Goal: Check status: Check status

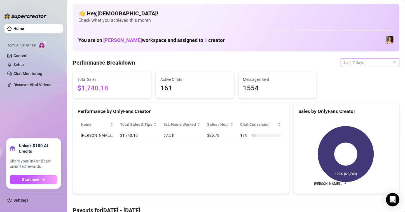
click at [355, 63] on span "Last 7 days" at bounding box center [370, 62] width 52 height 8
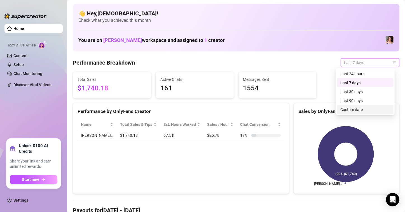
click at [349, 113] on div "Custom date" at bounding box center [365, 109] width 56 height 9
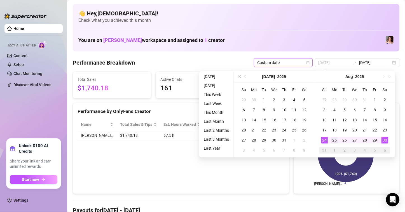
type input "[DATE]"
click at [332, 137] on div "25" at bounding box center [334, 140] width 7 height 7
type input "[DATE]"
click at [386, 140] on div "30" at bounding box center [384, 140] width 7 height 7
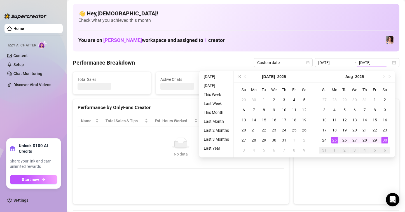
type input "[DATE]"
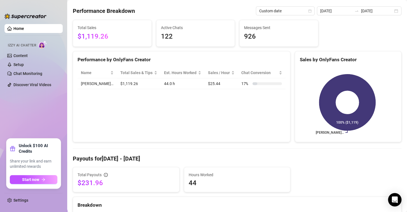
scroll to position [28, 0]
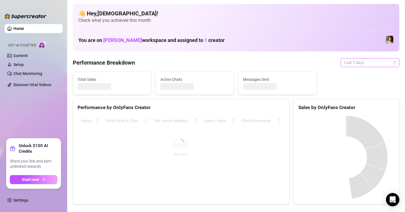
click at [344, 62] on span "Last 7 days" at bounding box center [370, 62] width 52 height 8
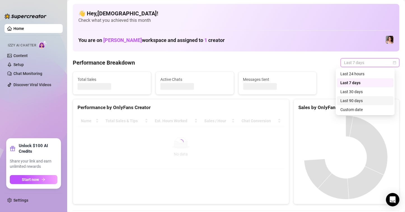
click at [343, 109] on div "Custom date" at bounding box center [365, 110] width 50 height 6
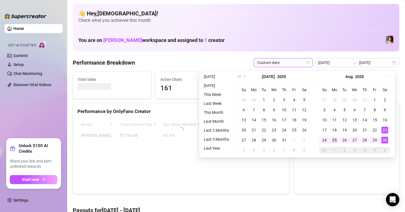
click at [332, 138] on div "25" at bounding box center [334, 140] width 7 height 7
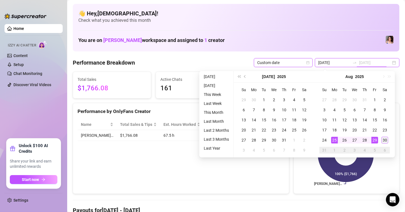
type input "[DATE]"
click at [383, 141] on div "30" at bounding box center [384, 140] width 7 height 7
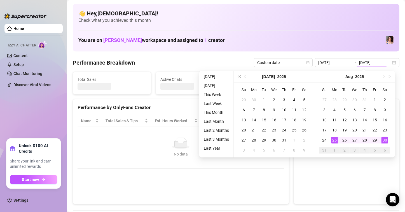
type input "[DATE]"
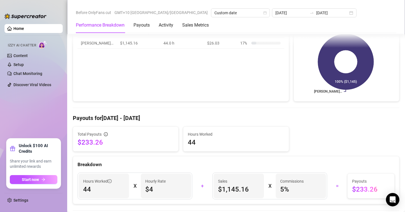
scroll to position [112, 0]
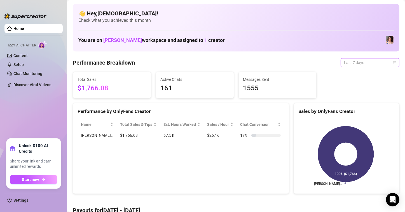
click at [358, 67] on div "Last 7 days" at bounding box center [369, 62] width 59 height 9
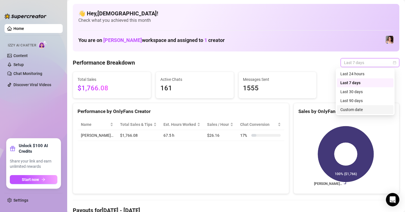
click at [350, 110] on div "Custom date" at bounding box center [365, 110] width 50 height 6
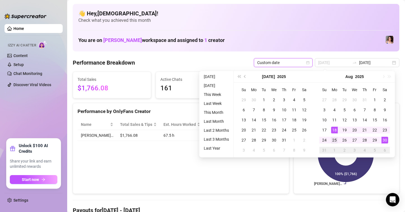
type input "[DATE]"
click at [333, 139] on div "25" at bounding box center [334, 140] width 7 height 7
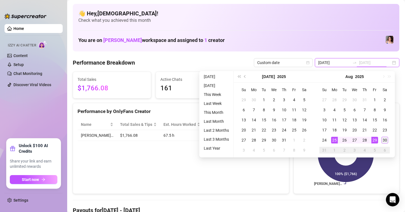
type input "[DATE]"
click at [387, 143] on td "30" at bounding box center [385, 140] width 10 height 10
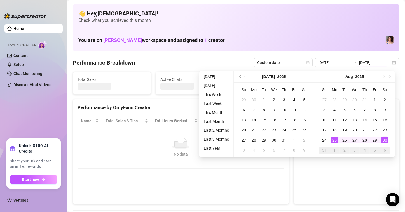
type input "[DATE]"
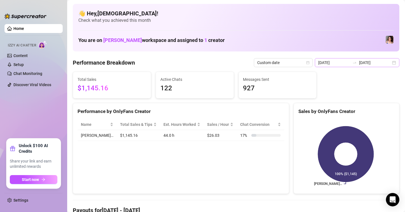
click at [388, 64] on div "2025-08-25 2025-08-30" at bounding box center [357, 62] width 84 height 9
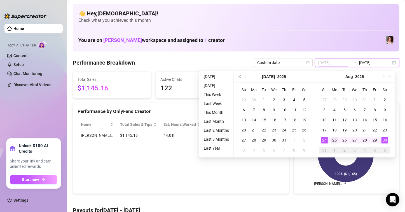
type input "[DATE]"
click at [334, 140] on div "25" at bounding box center [334, 140] width 7 height 7
type input "[DATE]"
click at [387, 139] on div "30" at bounding box center [384, 140] width 7 height 7
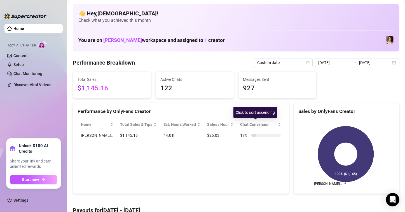
scroll to position [140, 0]
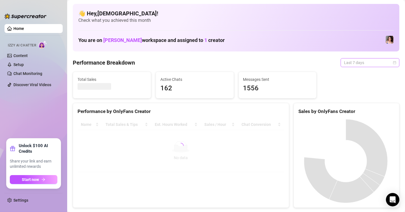
click at [378, 66] on span "Last 7 days" at bounding box center [370, 62] width 52 height 8
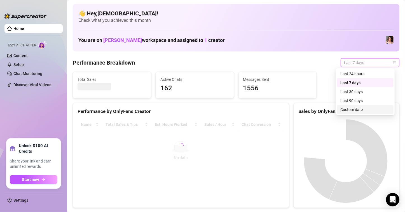
click at [361, 109] on div "Custom date" at bounding box center [365, 110] width 50 height 6
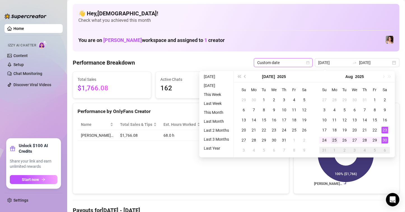
type input "[DATE]"
click at [334, 140] on div "25" at bounding box center [334, 140] width 7 height 7
type input "[DATE]"
click at [383, 138] on div "30" at bounding box center [384, 140] width 7 height 7
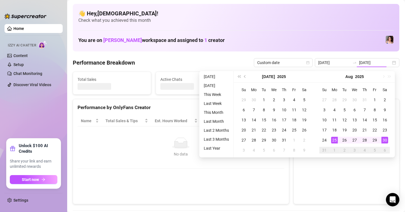
type input "[DATE]"
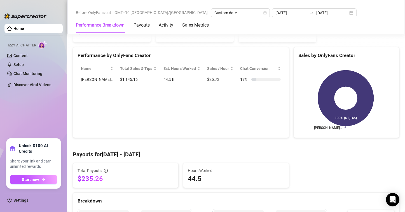
scroll to position [140, 0]
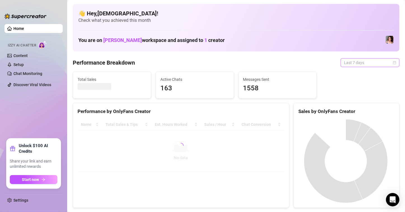
click at [373, 63] on span "Last 7 days" at bounding box center [370, 62] width 52 height 8
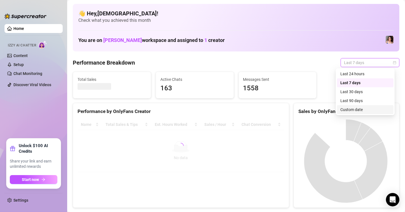
click at [362, 114] on div "Last 90 days Custom date Last 24 hours Last 7 days Last 30 days Last 90 days Cu…" at bounding box center [365, 91] width 59 height 47
click at [362, 110] on div "Custom date" at bounding box center [365, 110] width 50 height 6
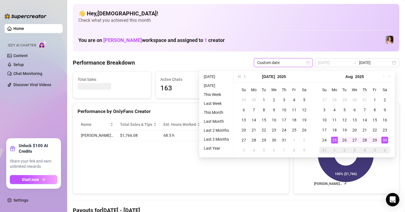
type input "[DATE]"
drag, startPoint x: 333, startPoint y: 140, endPoint x: 380, endPoint y: 137, distance: 46.5
click at [334, 140] on div "25" at bounding box center [334, 140] width 7 height 7
click at [385, 139] on div "30" at bounding box center [384, 140] width 7 height 7
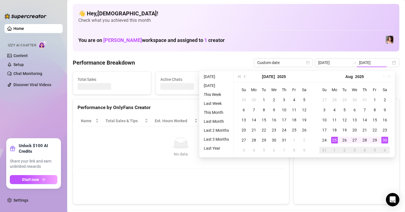
type input "[DATE]"
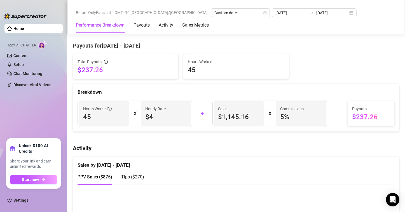
scroll to position [168, 0]
